Goal: Navigation & Orientation: Find specific page/section

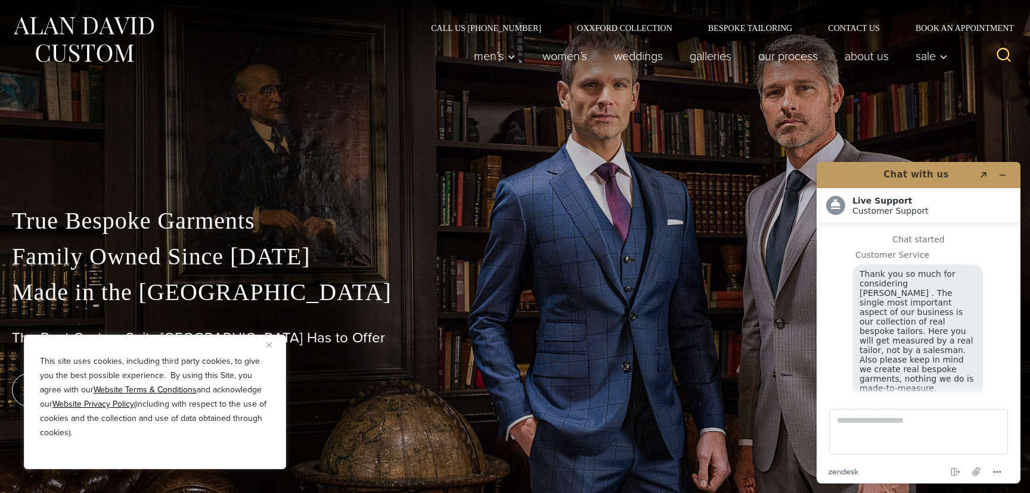
scroll to position [12, 0]
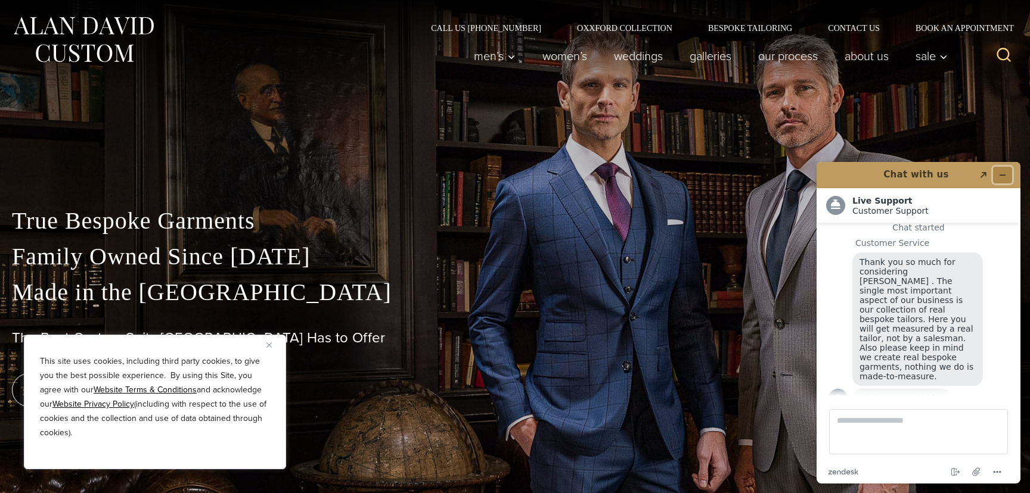
click at [1002, 175] on icon "Minimize widget" at bounding box center [1002, 175] width 5 height 0
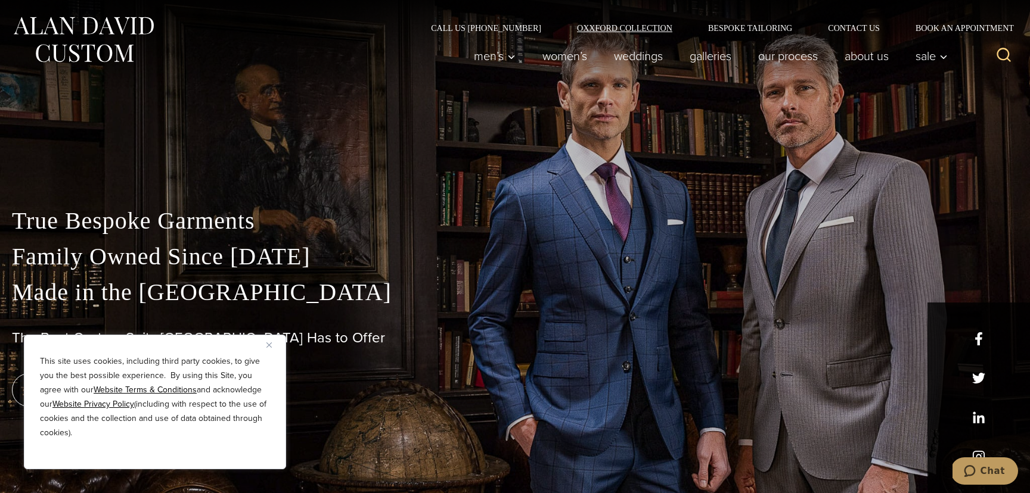
click at [607, 27] on link "Oxxford Collection" at bounding box center [624, 28] width 131 height 8
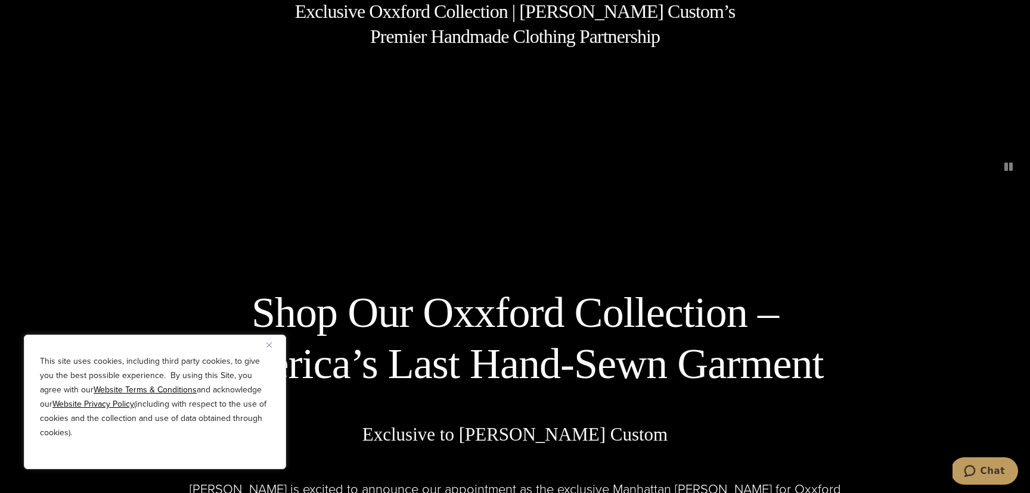
scroll to position [364, 0]
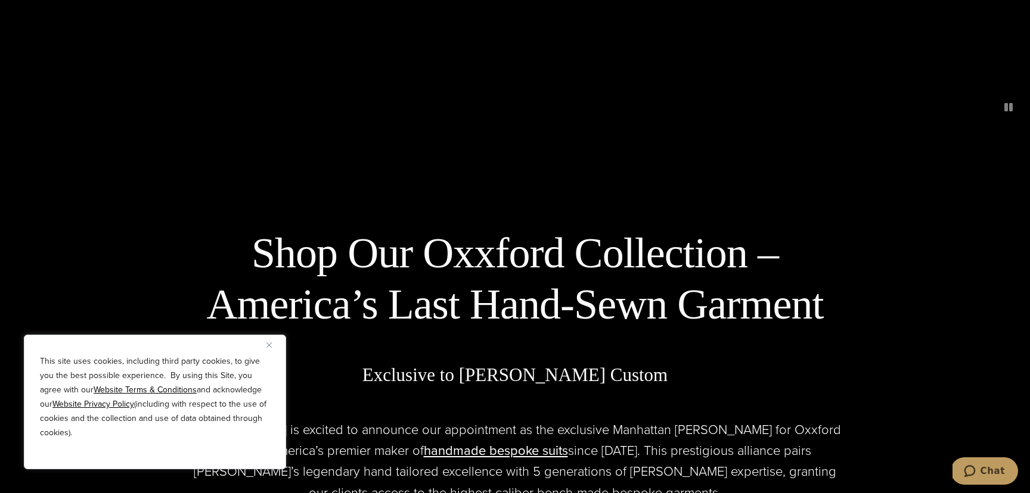
click at [269, 347] on img "Close" at bounding box center [268, 345] width 5 height 5
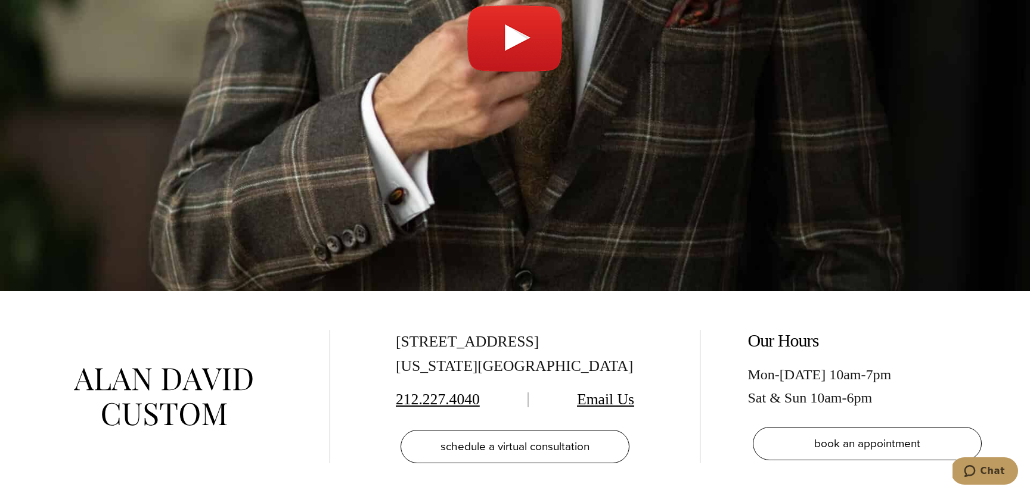
scroll to position [4343, 0]
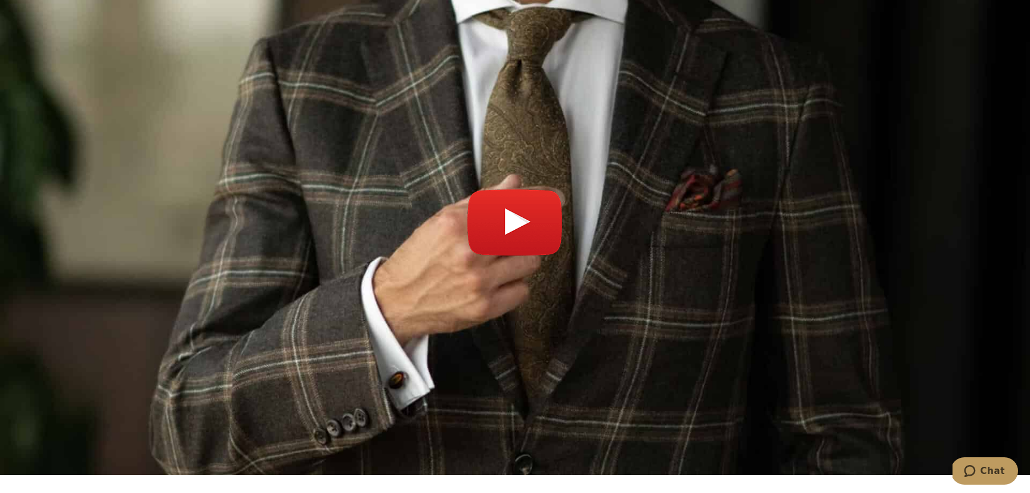
click at [526, 205] on link "Play video" at bounding box center [515, 229] width 1030 height 464
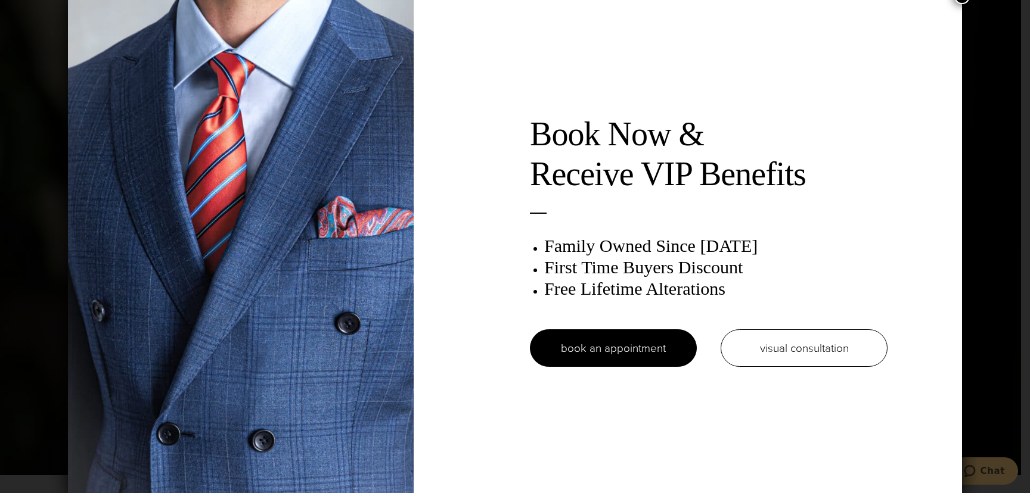
scroll to position [0, 0]
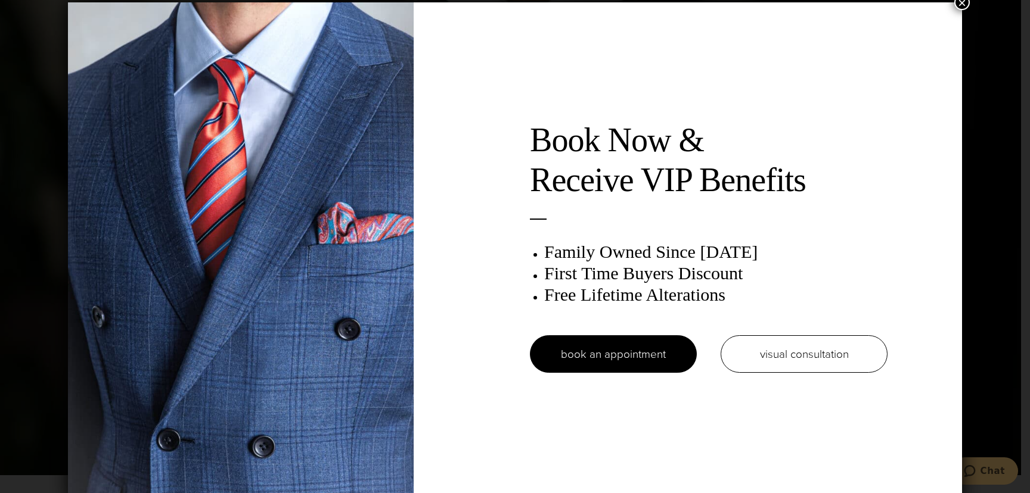
click at [963, 3] on button "×" at bounding box center [961, 2] width 15 height 15
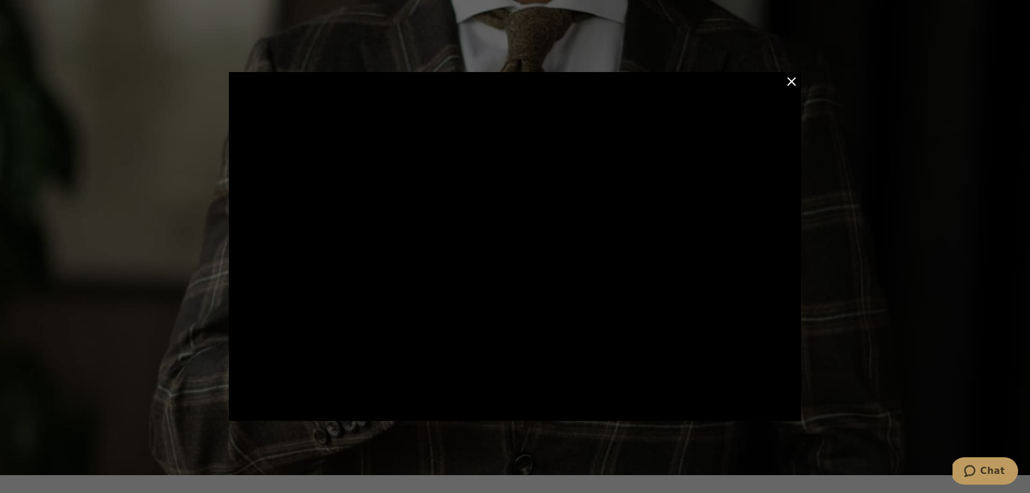
click at [209, 356] on div at bounding box center [515, 246] width 1030 height 493
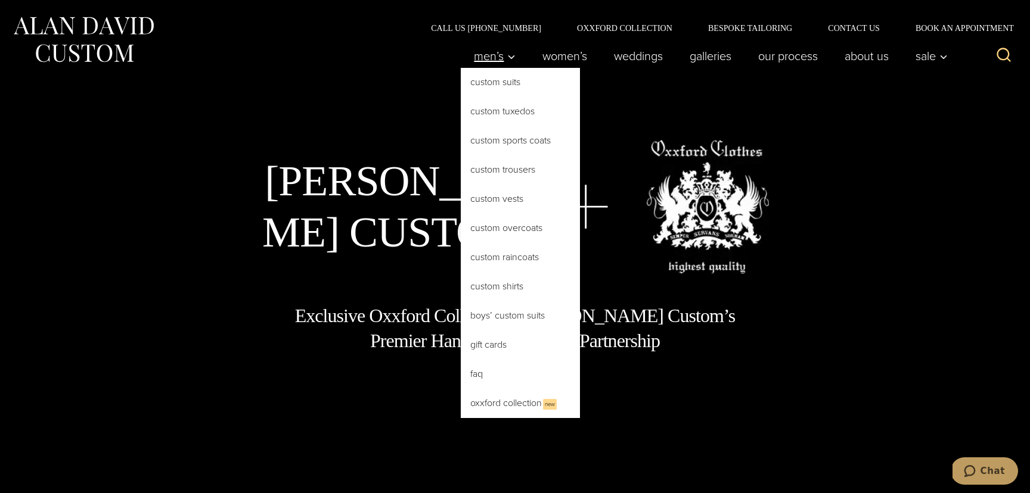
click at [498, 64] on link "Men’s" at bounding box center [495, 56] width 69 height 24
click at [491, 234] on link "Custom Overcoats" at bounding box center [520, 228] width 119 height 29
